Goal: Navigation & Orientation: Find specific page/section

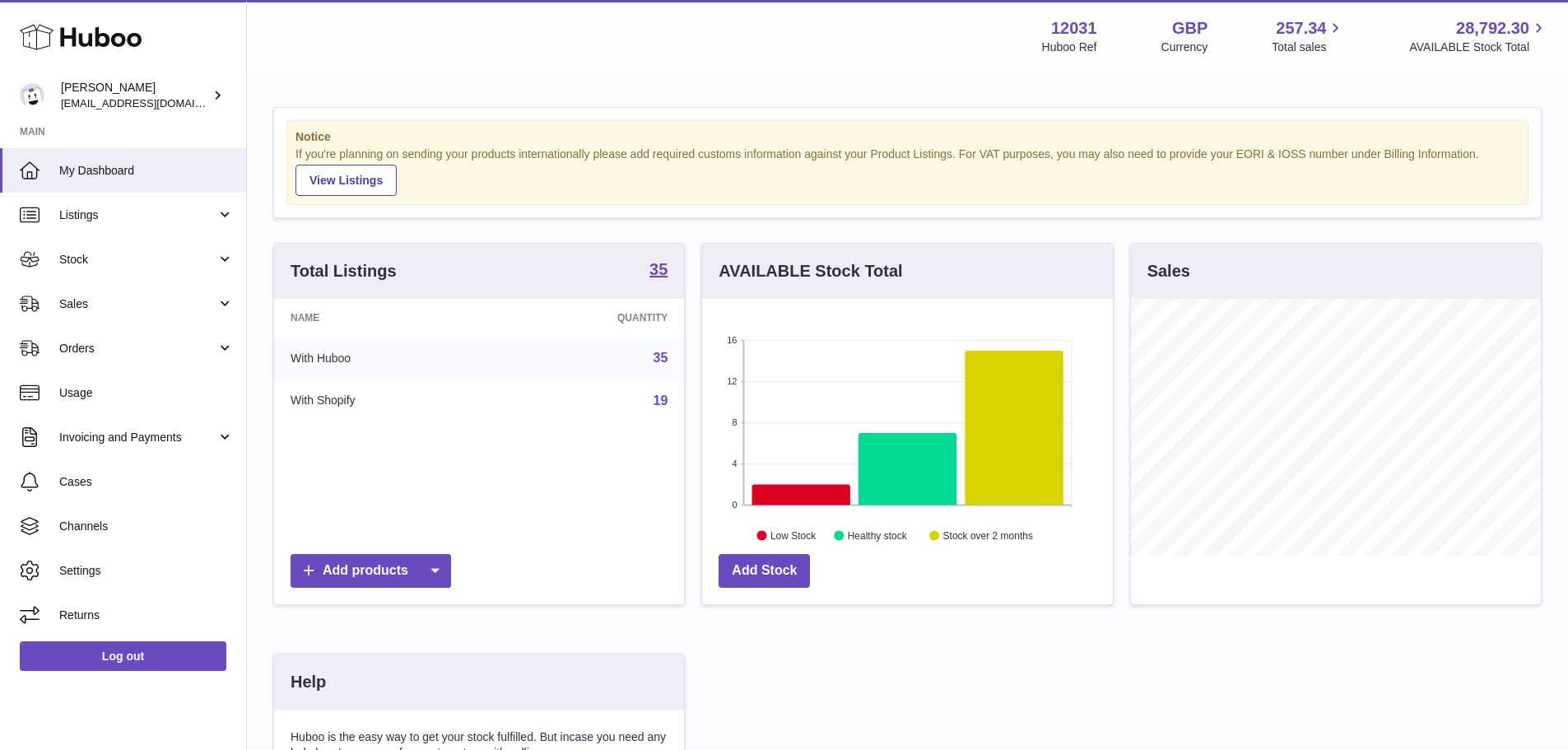
scroll to position [256, 411]
click at [125, 270] on link "Stock" at bounding box center [122, 259] width 246 height 45
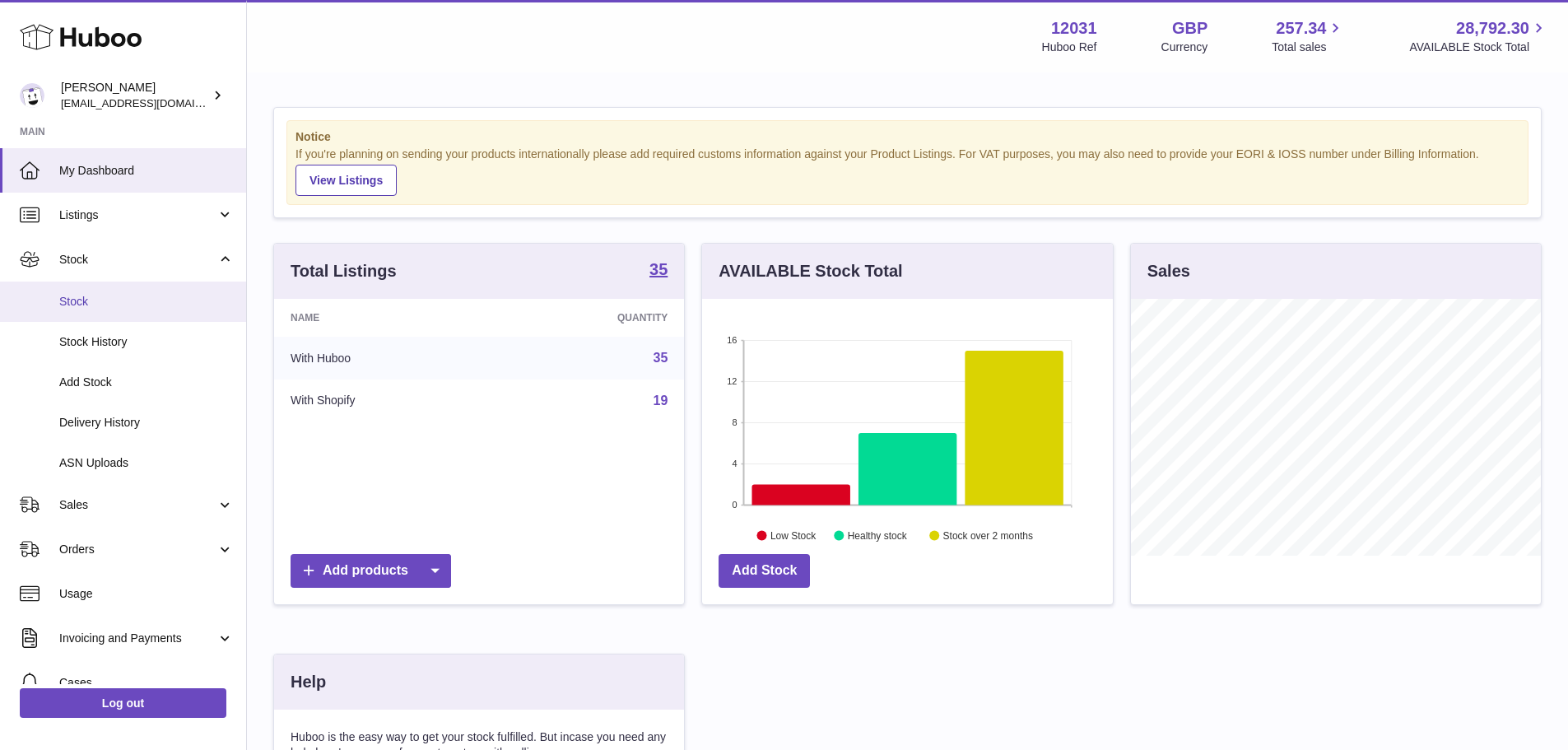
click at [117, 305] on span "Stock" at bounding box center [147, 301] width 175 height 16
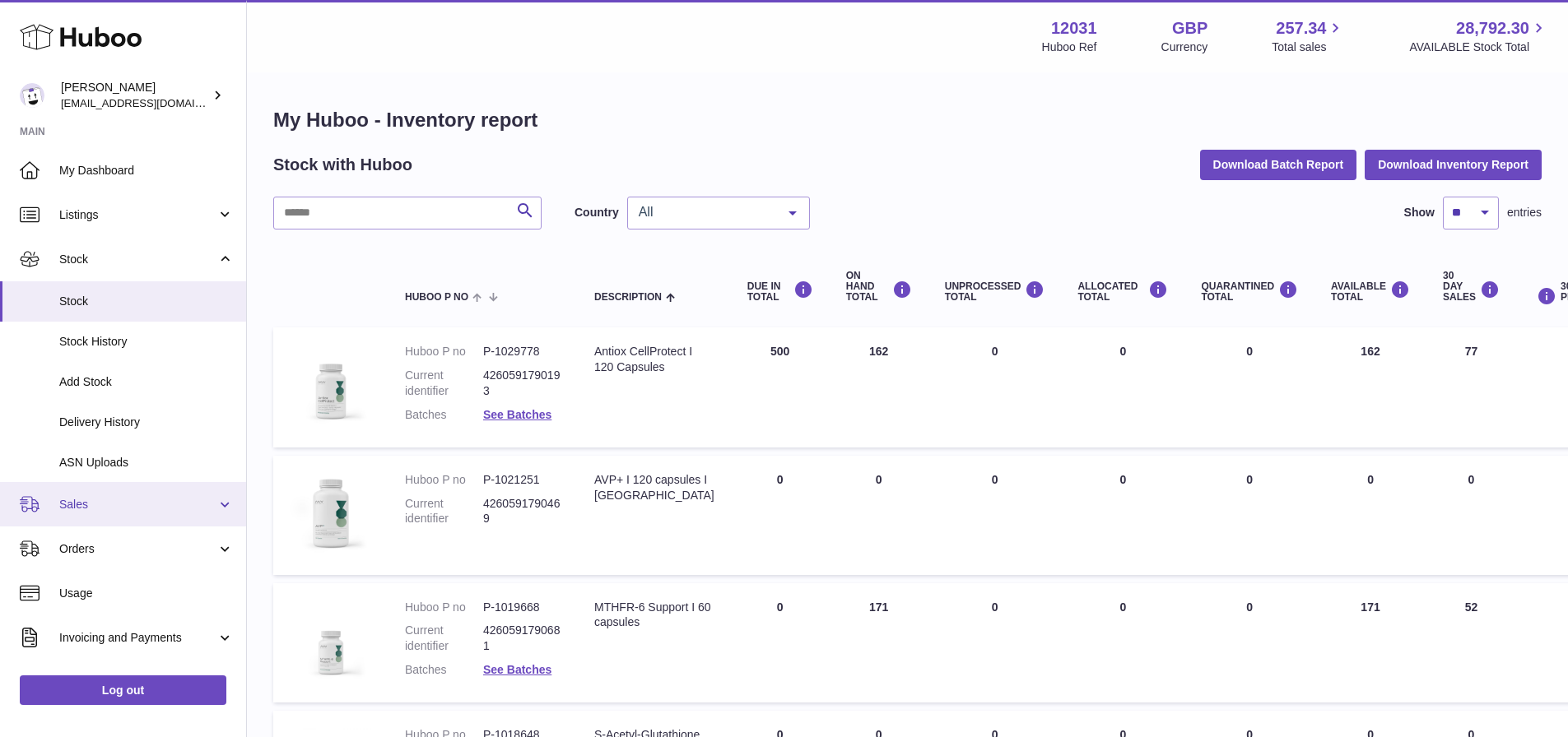
click at [118, 505] on span "Sales" at bounding box center [138, 505] width 157 height 16
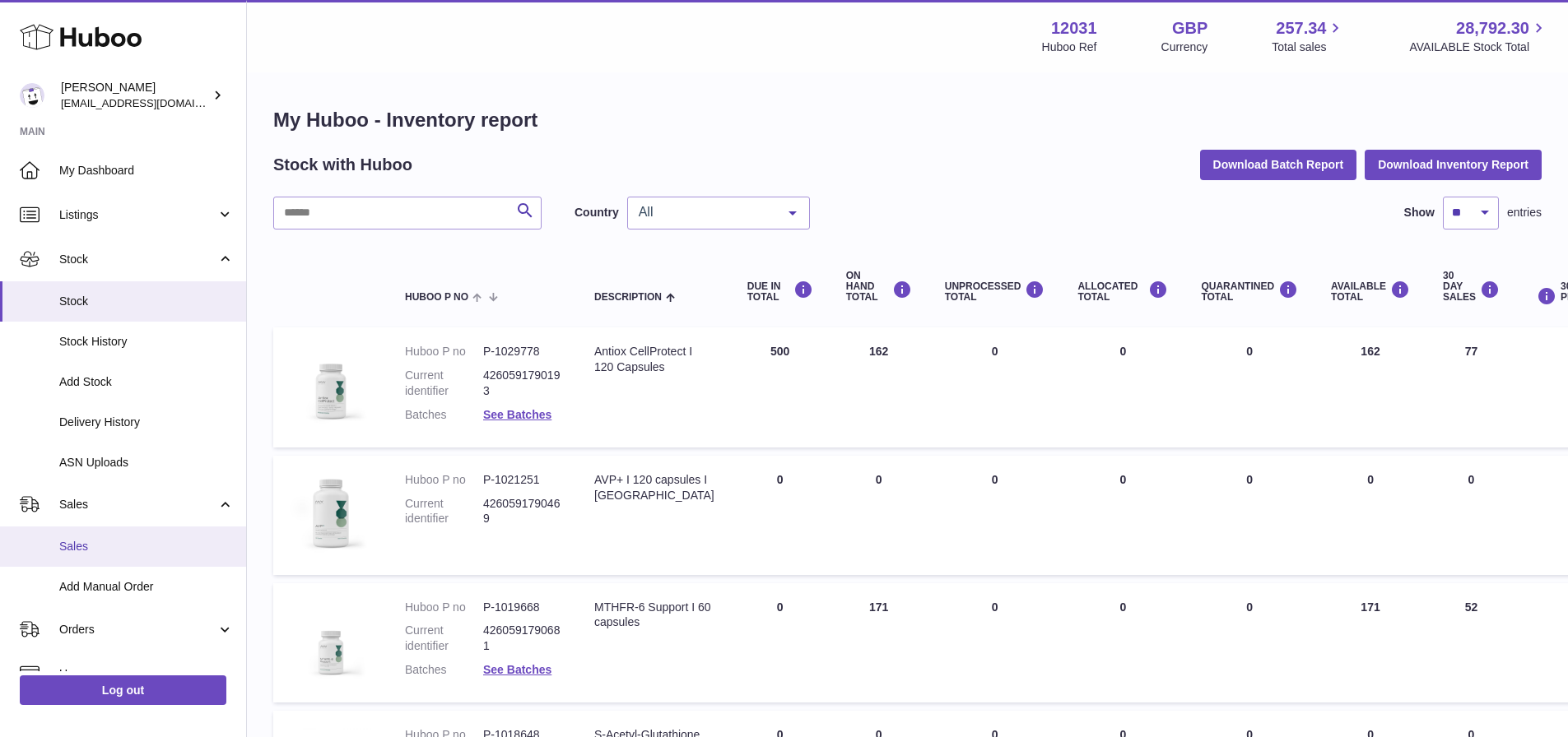
click at [127, 553] on span "Sales" at bounding box center [147, 547] width 175 height 16
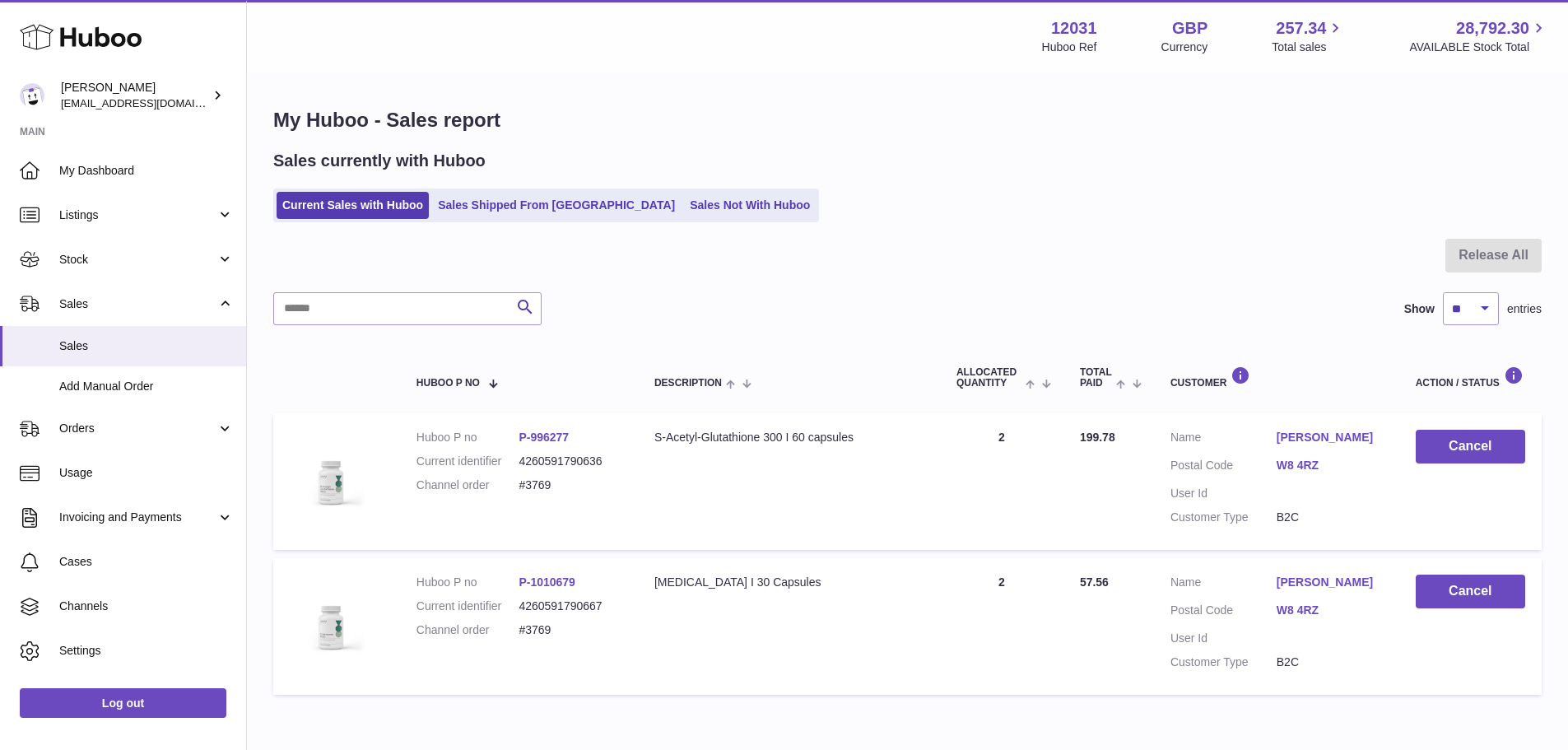
scroll to position [83, 0]
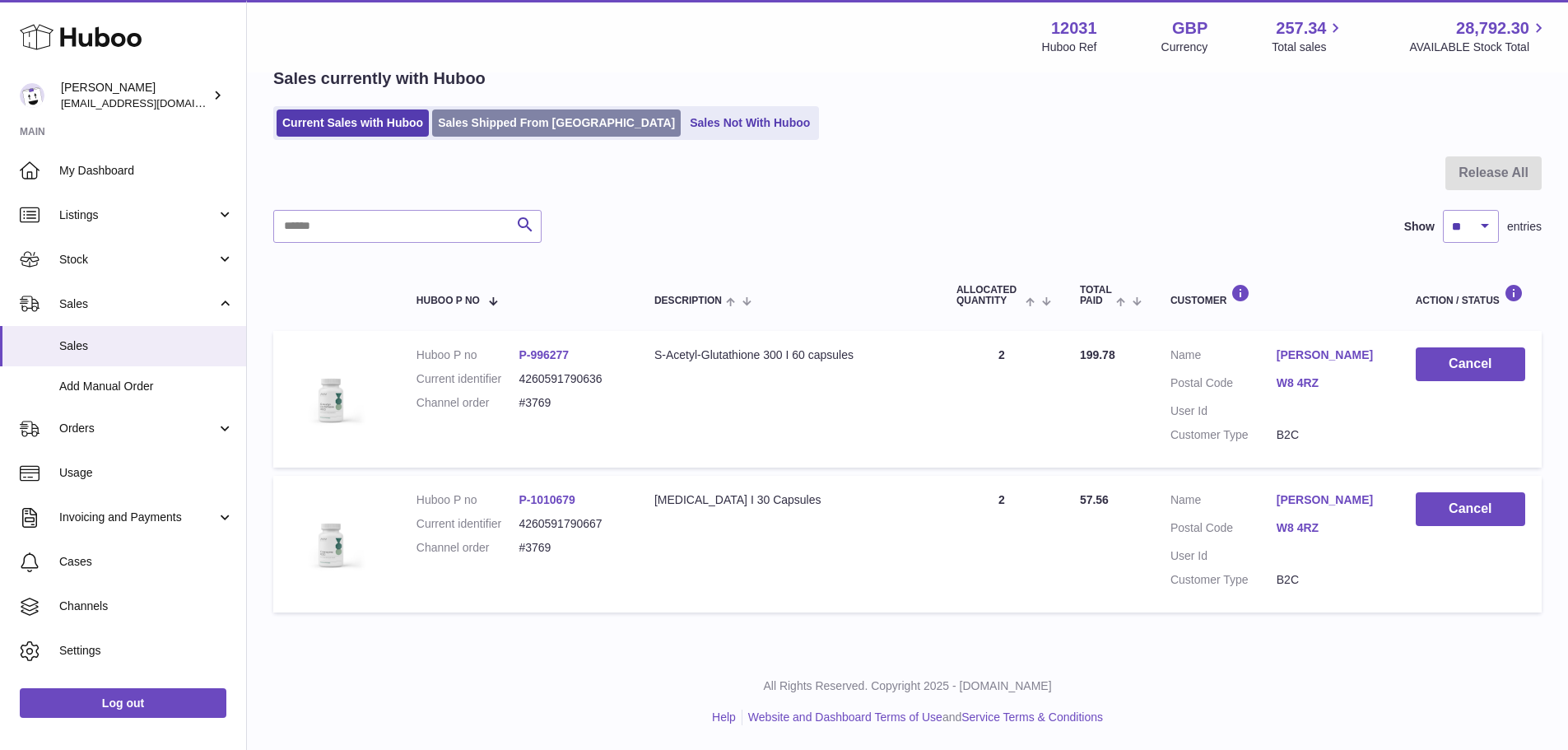
click at [497, 125] on link "Sales Shipped From [GEOGRAPHIC_DATA]" at bounding box center [557, 123] width 249 height 27
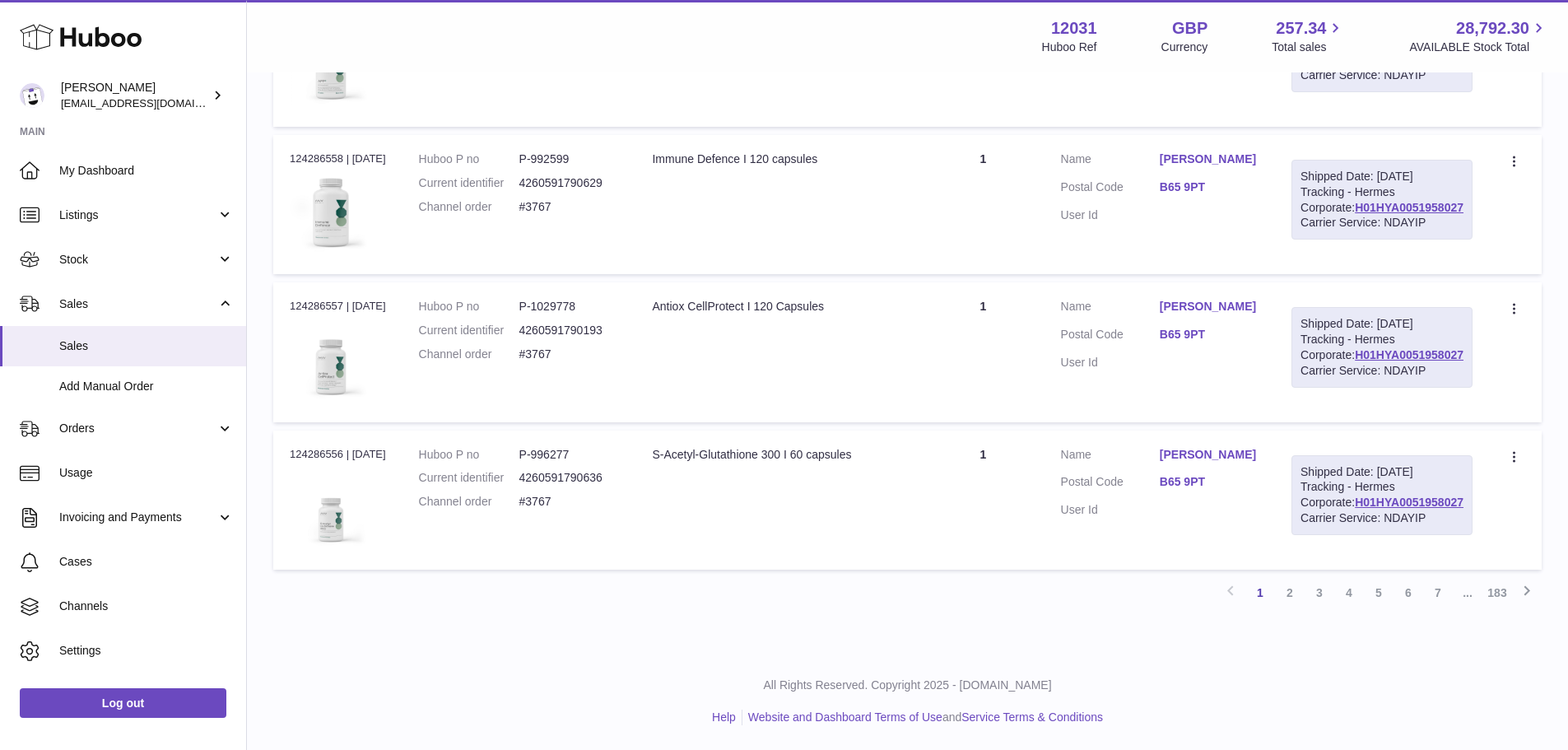
scroll to position [1658, 0]
